Goal: Use online tool/utility

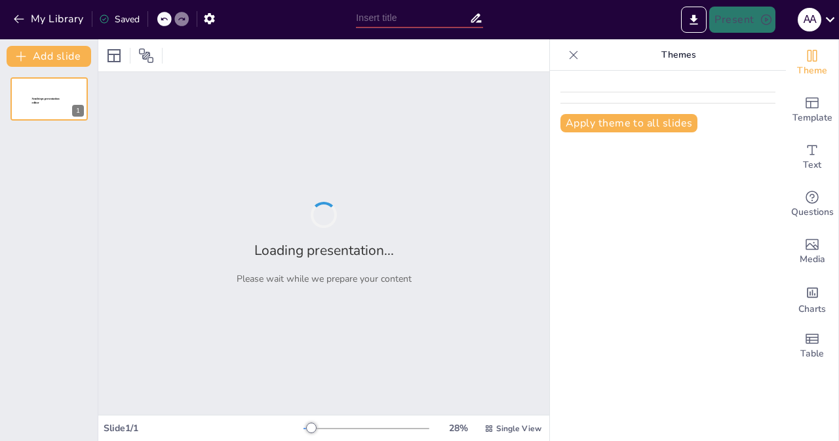
type input "Amanecer de Crepúsculo: Biografía, Contexto y Más en un Solo Lugar"
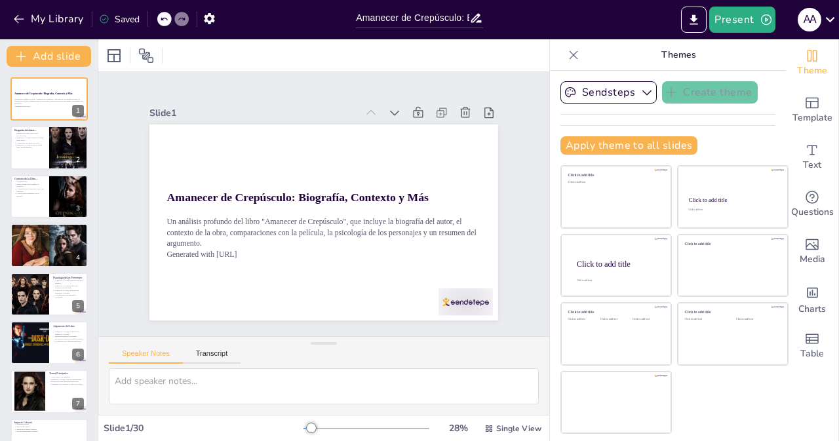
checkbox input "true"
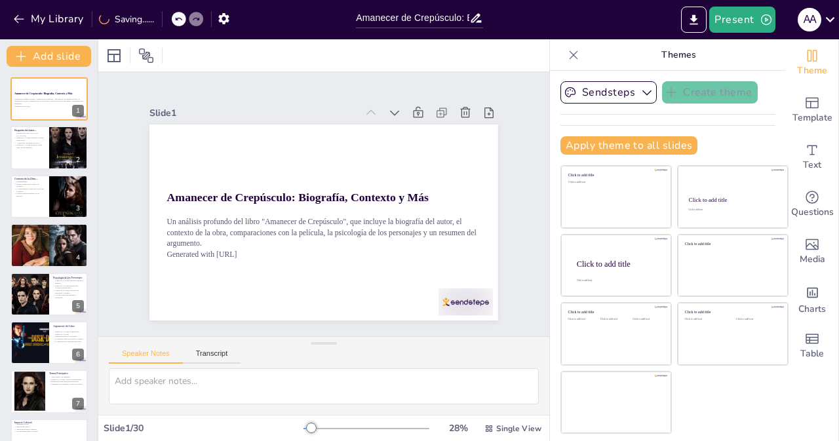
checkbox input "true"
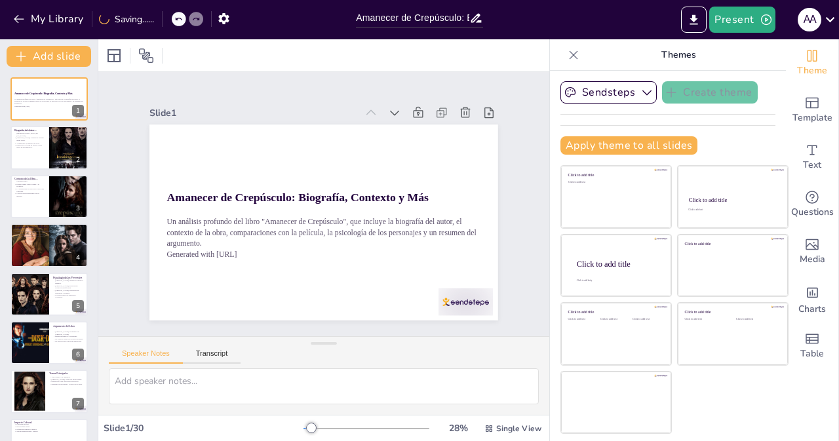
checkbox input "true"
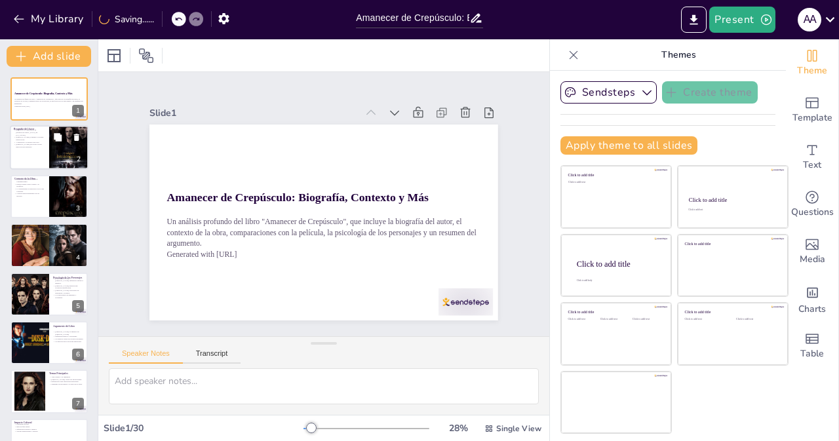
checkbox input "true"
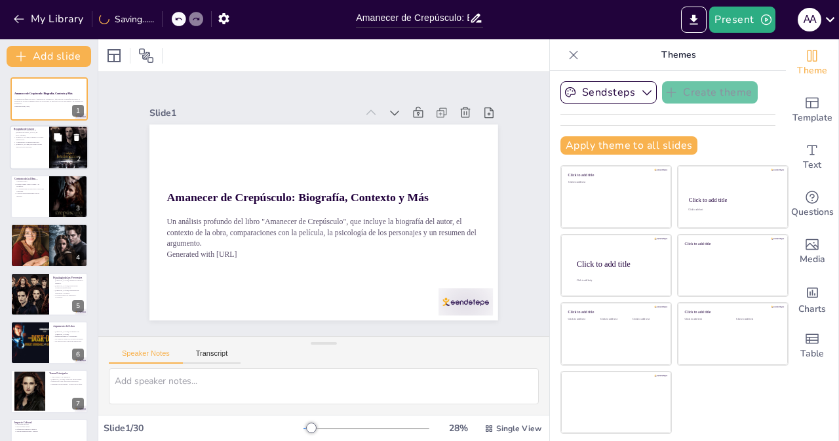
click at [59, 140] on icon at bounding box center [58, 138] width 8 height 8
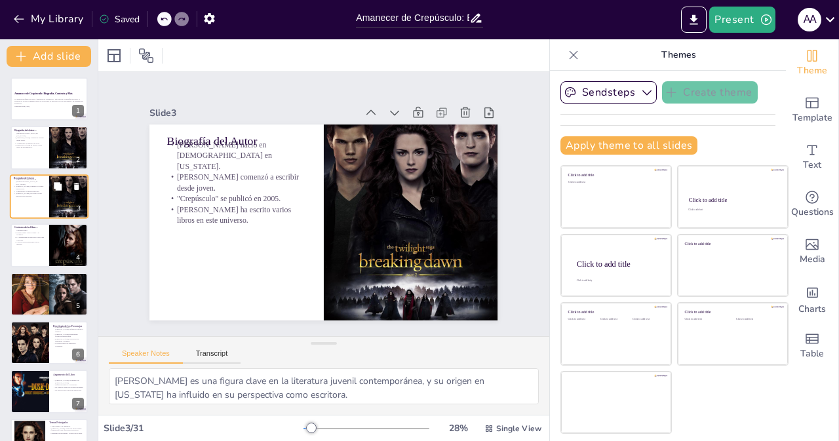
type textarea "[PERSON_NAME] es una figura clave en la literatura juvenil contemporánea, y su …"
checkbox input "true"
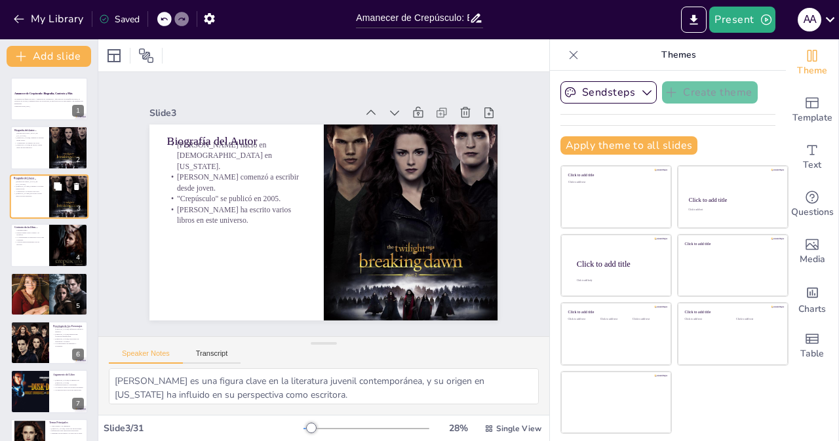
checkbox input "true"
